Goal: Task Accomplishment & Management: Use online tool/utility

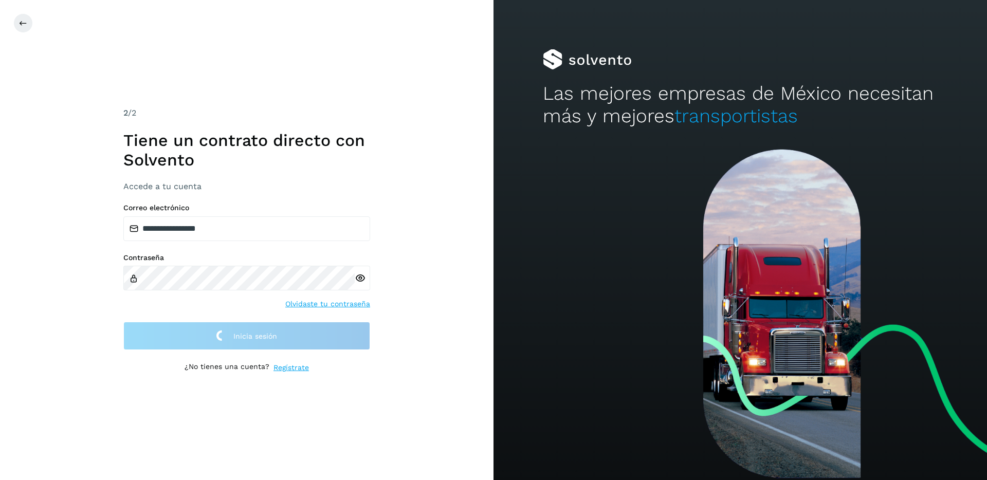
click at [407, 325] on div "**********" at bounding box center [247, 240] width 494 height 480
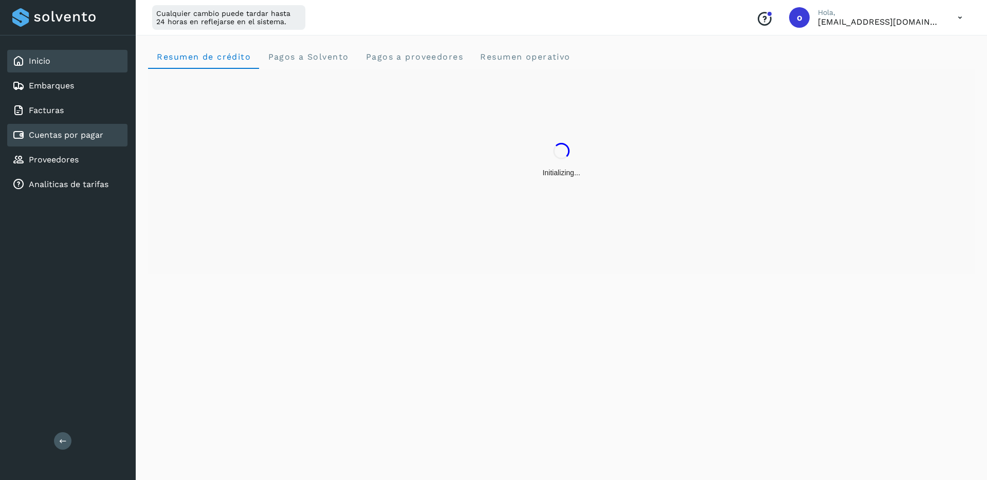
click at [86, 139] on link "Cuentas por pagar" at bounding box center [66, 135] width 75 height 10
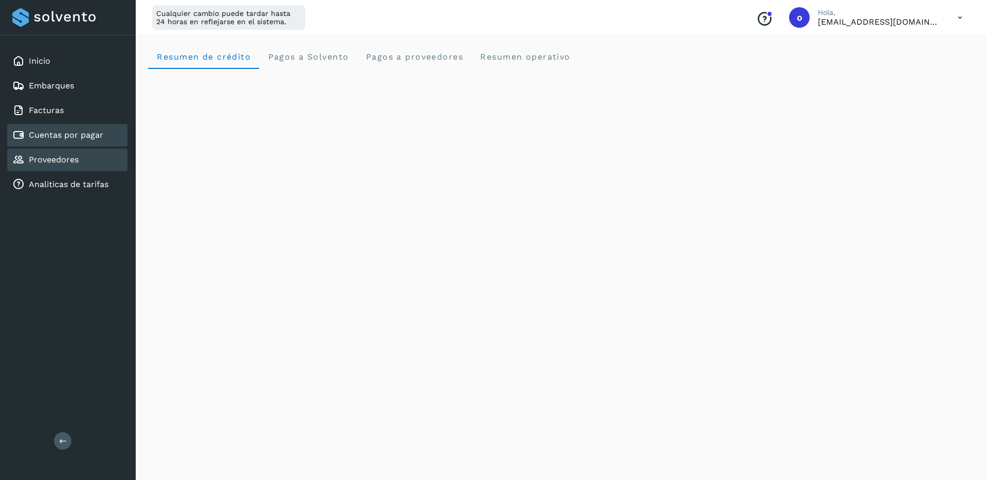
click at [84, 155] on div "Proveedores" at bounding box center [67, 160] width 120 height 23
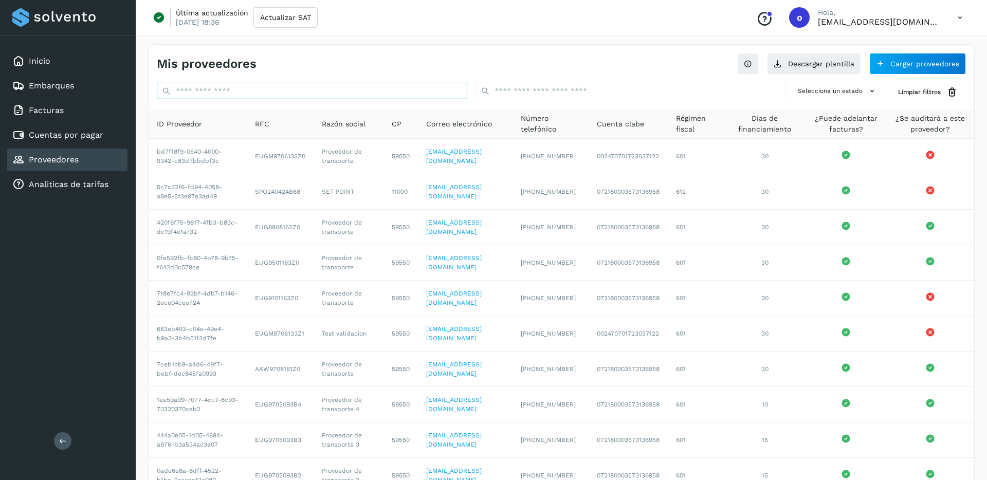
click at [231, 84] on input "text" at bounding box center [312, 91] width 311 height 16
paste input "**********"
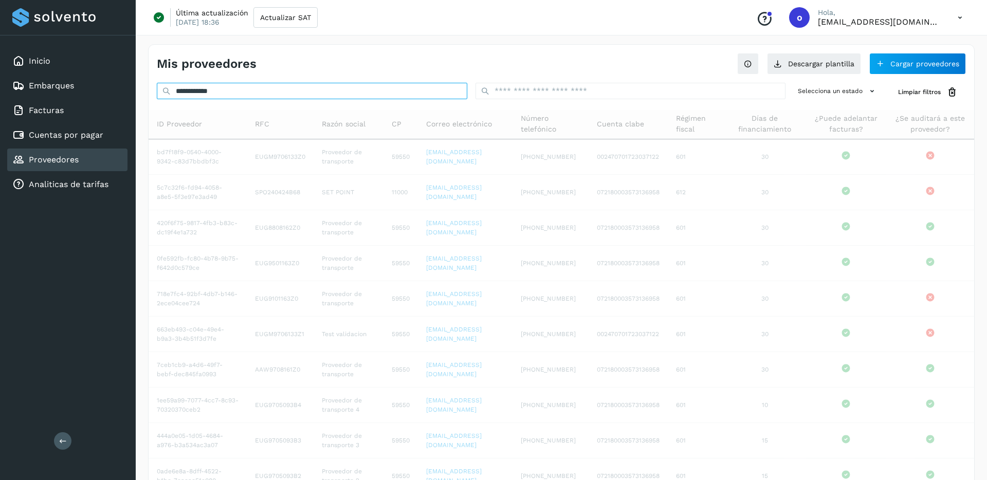
type input "**********"
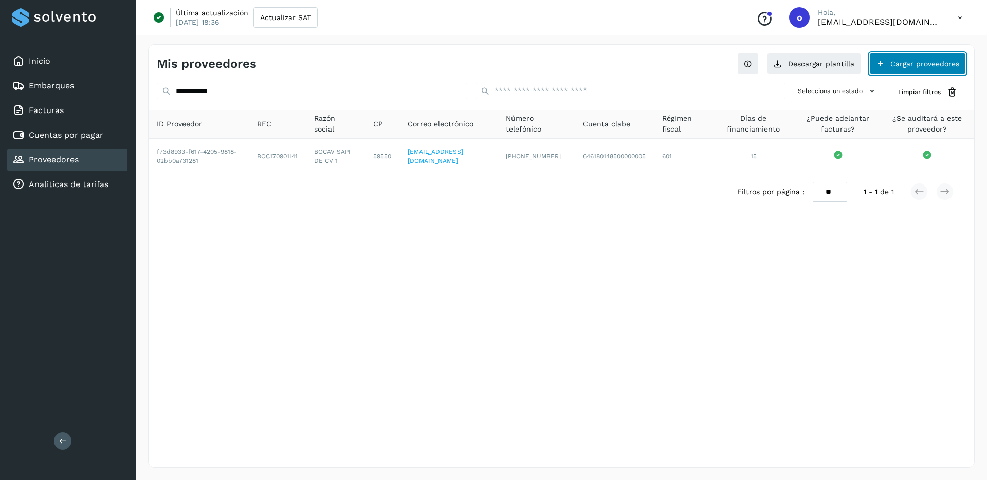
click at [925, 65] on button "Cargar proveedores" at bounding box center [917, 64] width 97 height 22
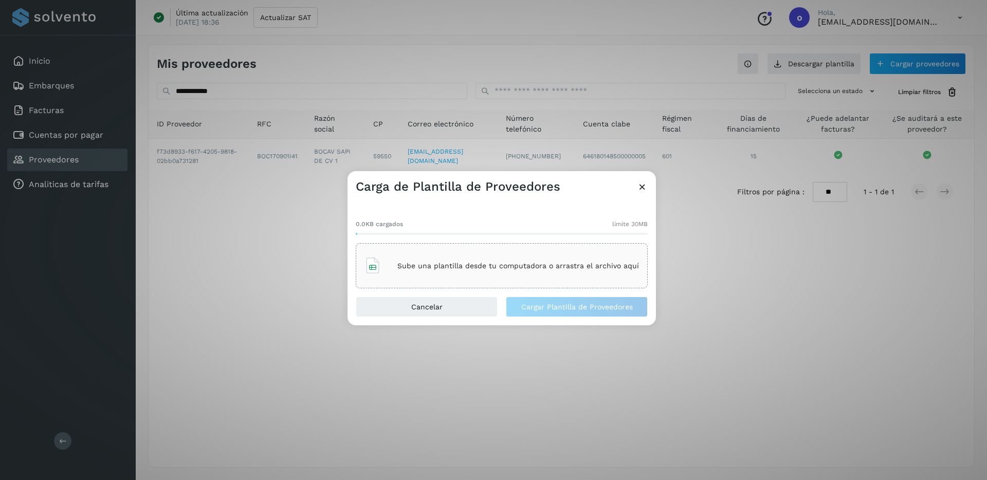
click at [644, 179] on div "Carga de Plantilla de Proveedores" at bounding box center [502, 183] width 309 height 24
click at [642, 185] on icon at bounding box center [642, 187] width 11 height 11
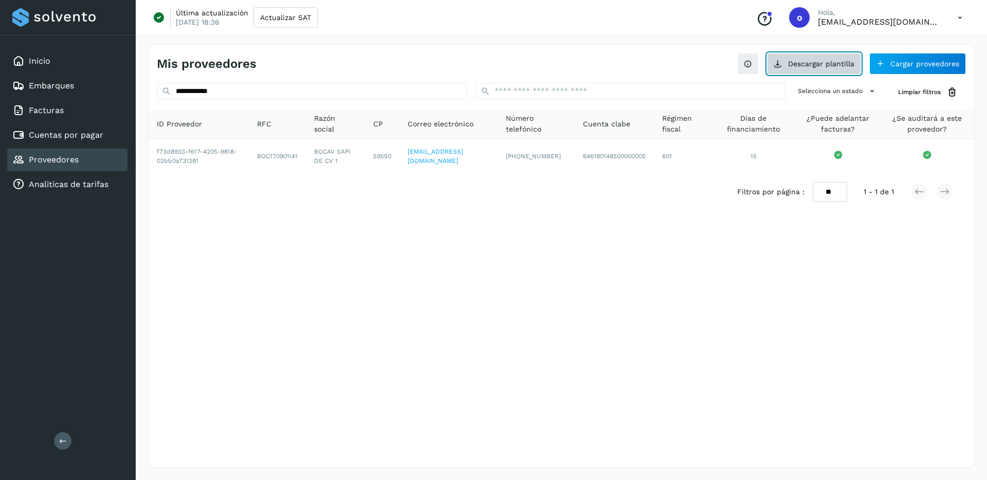
click at [821, 69] on button "Descargar plantilla" at bounding box center [814, 64] width 94 height 22
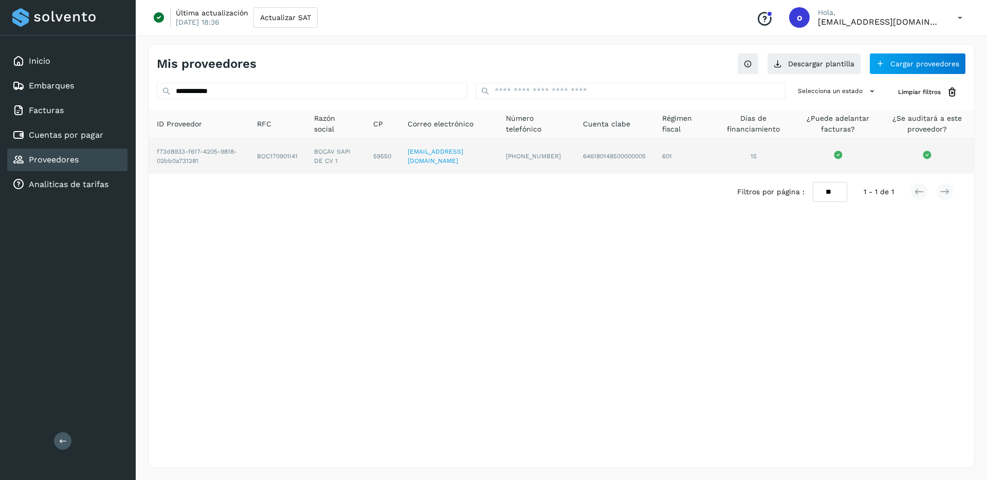
click at [462, 149] on td "[EMAIL_ADDRESS][DOMAIN_NAME]" at bounding box center [449, 156] width 98 height 35
click at [472, 151] on td "[EMAIL_ADDRESS][DOMAIN_NAME]" at bounding box center [449, 156] width 98 height 35
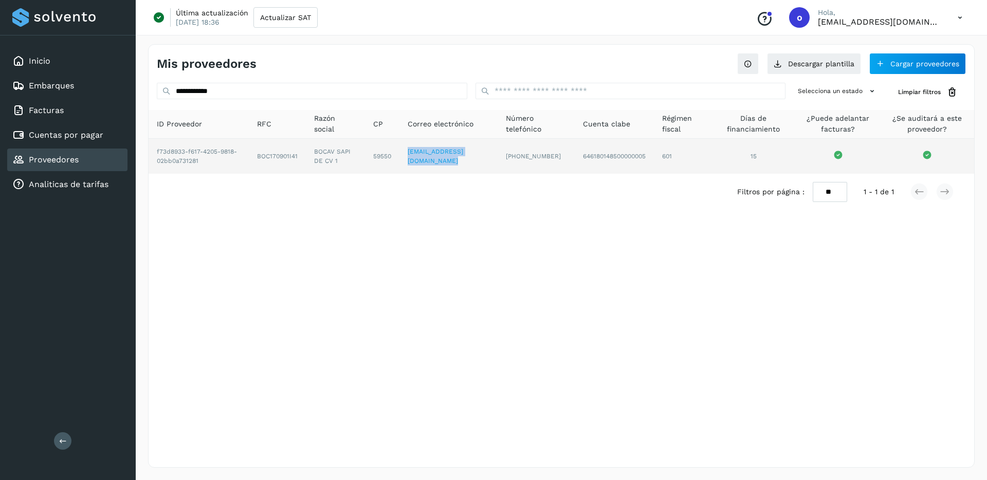
copy td "[EMAIL_ADDRESS][DOMAIN_NAME]"
click at [542, 160] on td "[PHONE_NUMBER]" at bounding box center [536, 156] width 77 height 35
copy td "[PHONE_NUMBER]"
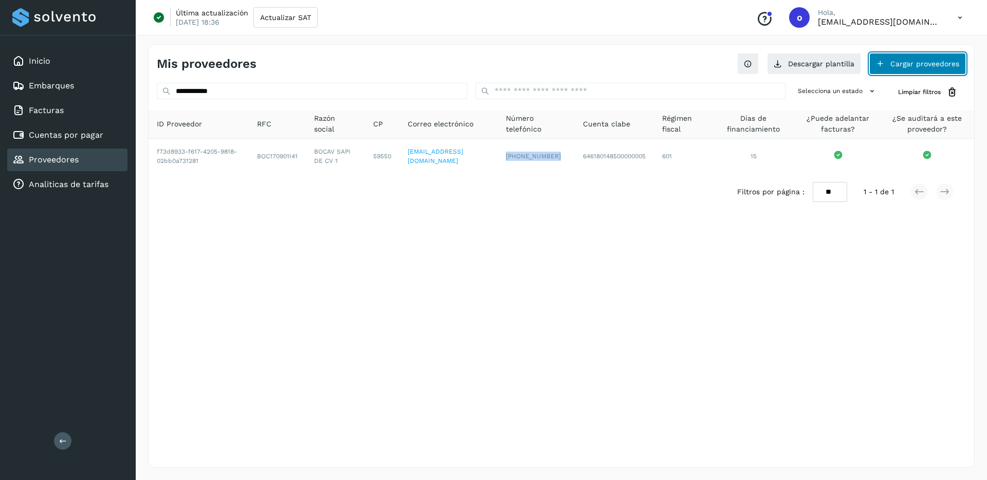
click at [891, 69] on button "Cargar proveedores" at bounding box center [917, 64] width 97 height 22
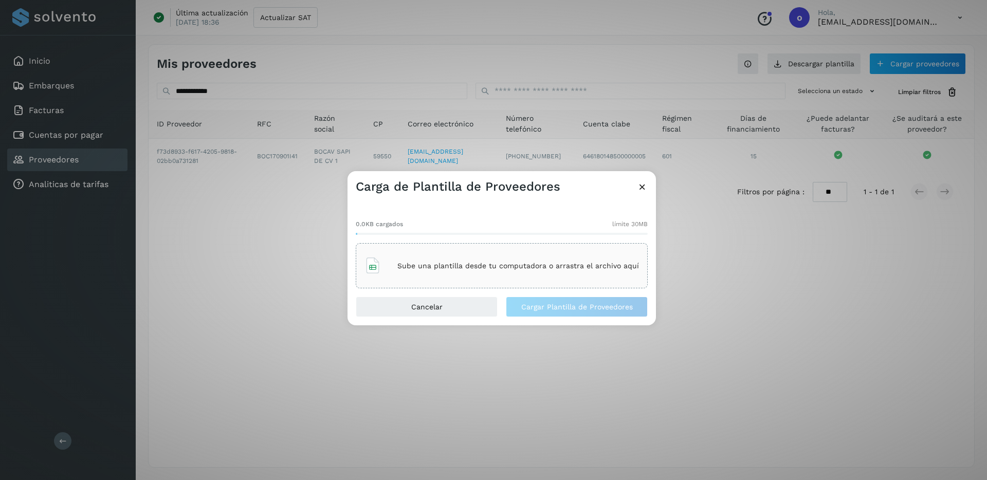
click at [485, 291] on div "0.0KB cargados límite 30MB Sube una plantilla desde tu computadora o arrastra e…" at bounding box center [502, 246] width 309 height 102
click at [472, 270] on div "Sube una plantilla desde tu computadora o arrastra el archivo aquí" at bounding box center [502, 266] width 275 height 28
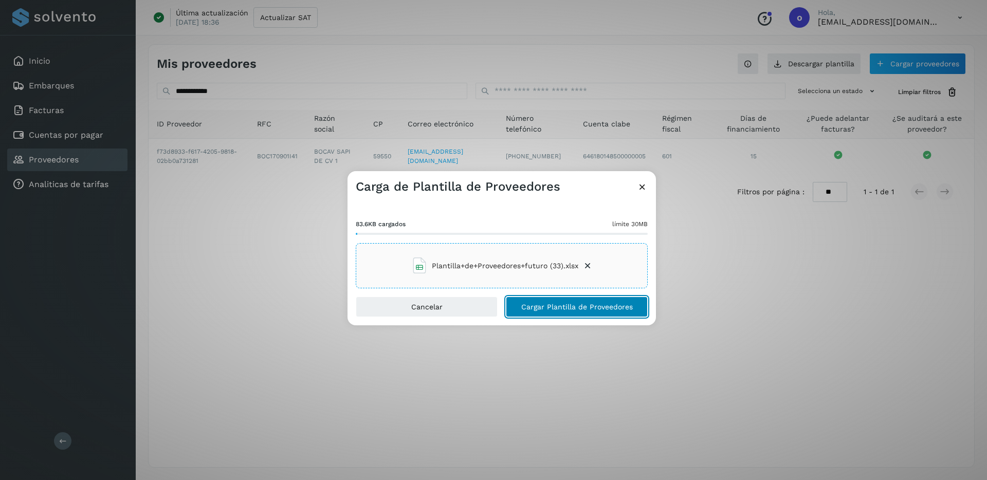
click at [553, 303] on span "Cargar Plantilla de Proveedores" at bounding box center [577, 306] width 112 height 7
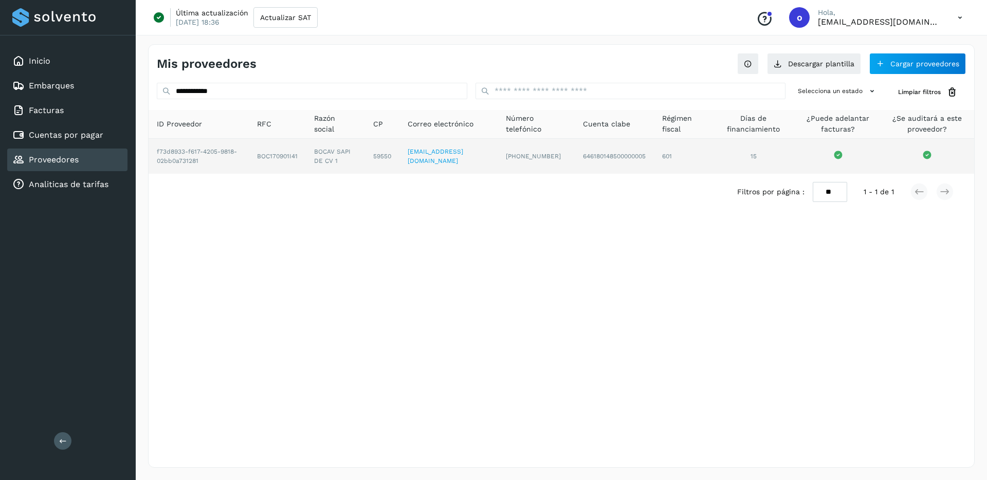
click at [280, 154] on td "BOC170901I41" at bounding box center [277, 156] width 57 height 35
copy td "BOC170901I41"
click at [338, 158] on td "BOCAV SAPI DE CV 1" at bounding box center [335, 156] width 59 height 35
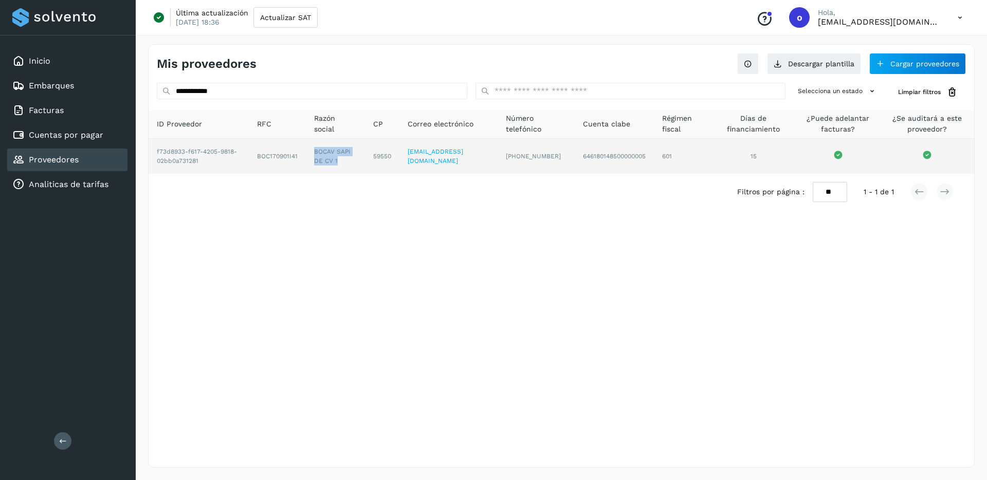
click at [338, 158] on td "BOCAV SAPI DE CV 1" at bounding box center [335, 156] width 59 height 35
copy td "BOCAV SAPI DE CV 1"
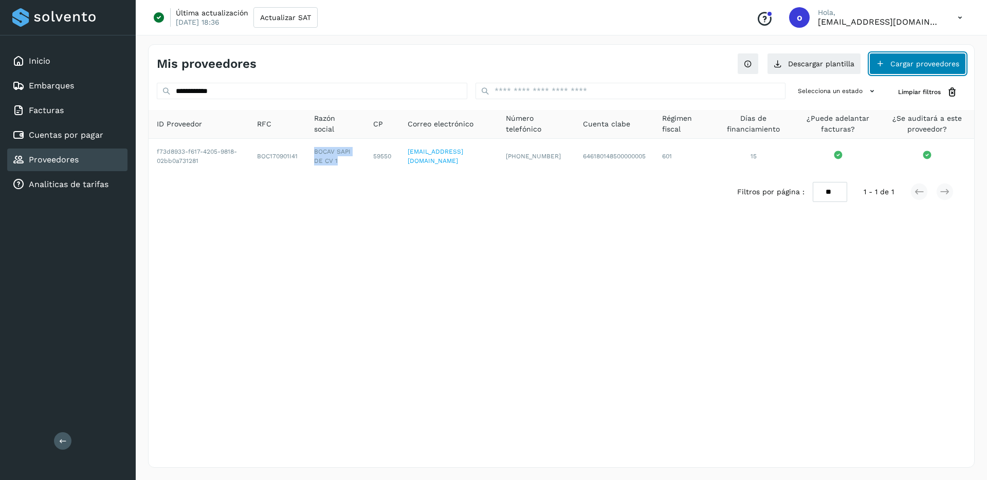
click at [904, 70] on button "Cargar proveedores" at bounding box center [917, 64] width 97 height 22
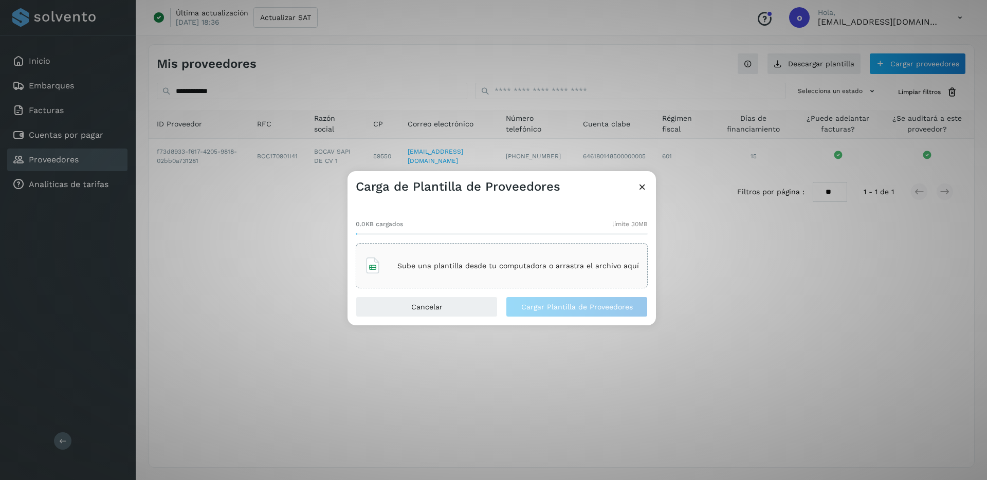
click at [484, 233] on div at bounding box center [502, 234] width 292 height 2
click at [466, 268] on p "Sube una plantilla desde tu computadora o arrastra el archivo aquí" at bounding box center [518, 266] width 242 height 9
click at [517, 242] on div "0.0KB cargados límite 30MB Sube una plantilla desde tu computadora o arrastra e…" at bounding box center [502, 249] width 292 height 77
click at [513, 255] on div "Sube una plantilla desde tu computadora o arrastra el archivo aquí" at bounding box center [502, 266] width 275 height 28
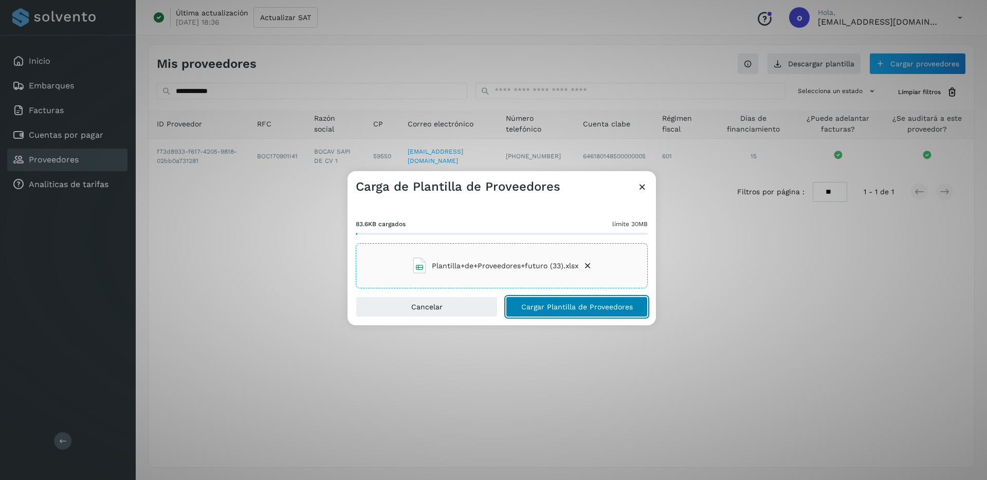
click at [571, 310] on span "Cargar Plantilla de Proveedores" at bounding box center [577, 306] width 112 height 7
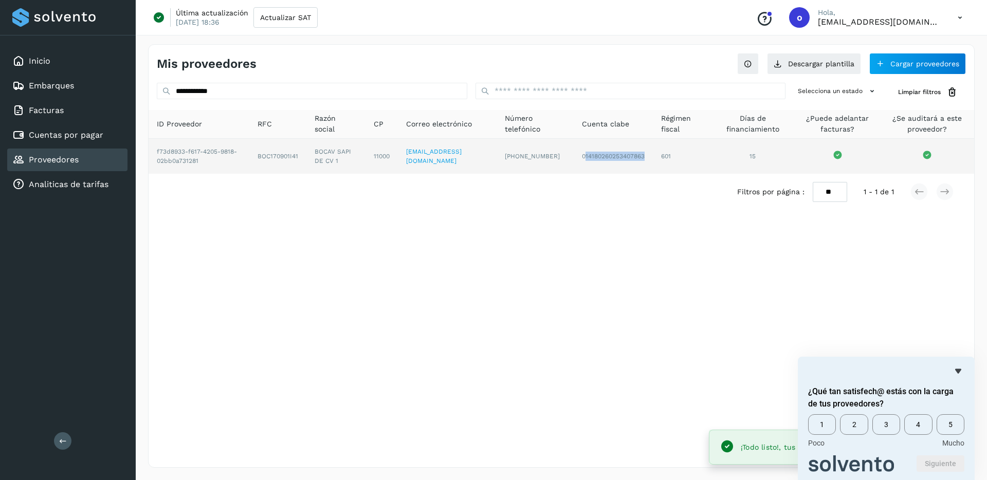
drag, startPoint x: 580, startPoint y: 157, endPoint x: 628, endPoint y: 161, distance: 48.0
click at [628, 161] on td "014180260253407863" at bounding box center [613, 156] width 79 height 35
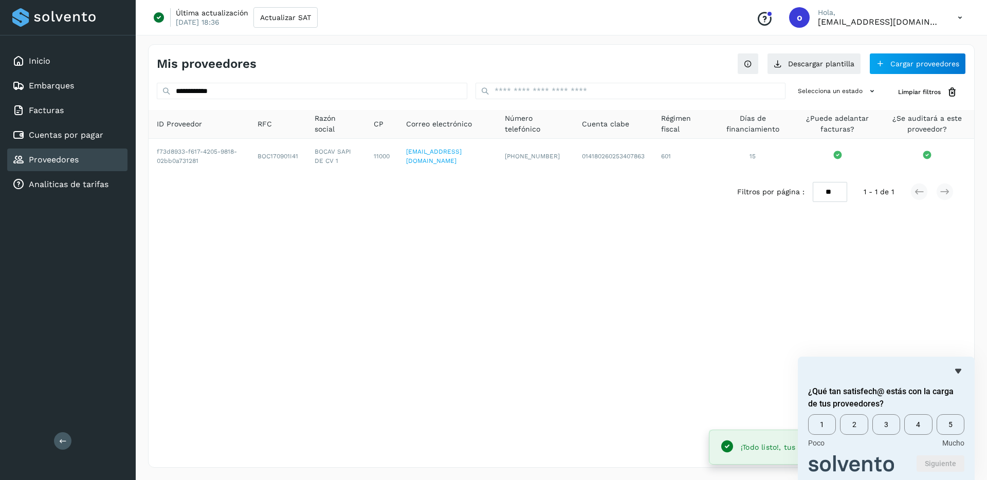
click at [650, 186] on div "Filtros por página : ** ** ** 1 - 1 de 1" at bounding box center [562, 192] width 826 height 37
